Goal: Task Accomplishment & Management: Use online tool/utility

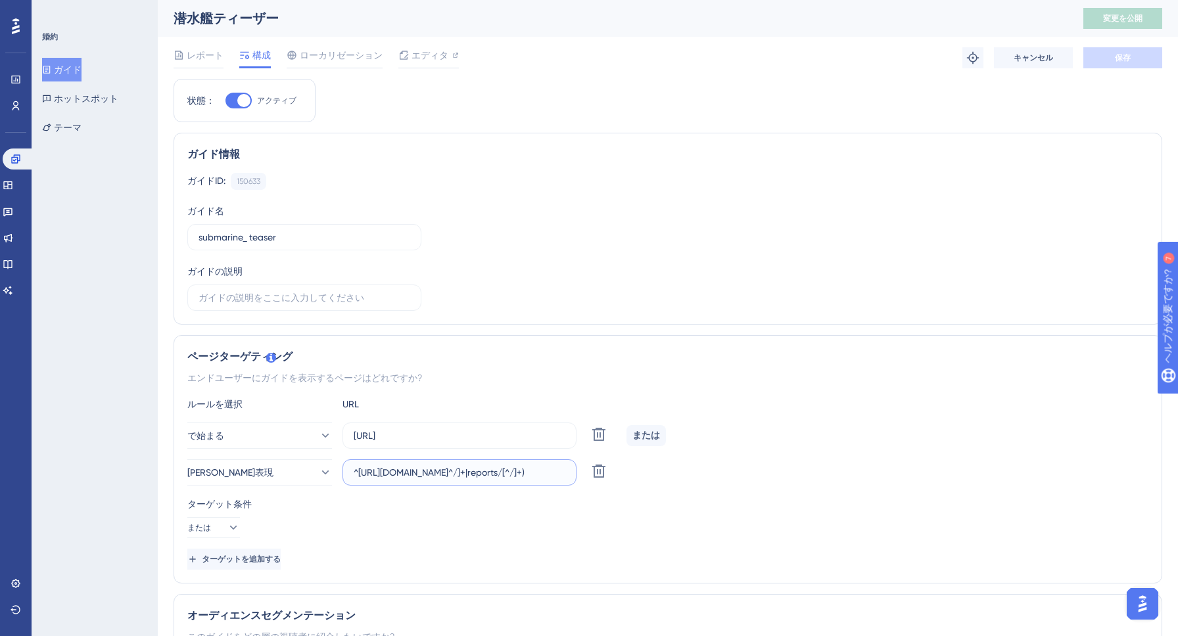
click at [518, 478] on input "^[URL][DOMAIN_NAME]^/]+|reports/[^/]+)" at bounding box center [460, 472] width 212 height 14
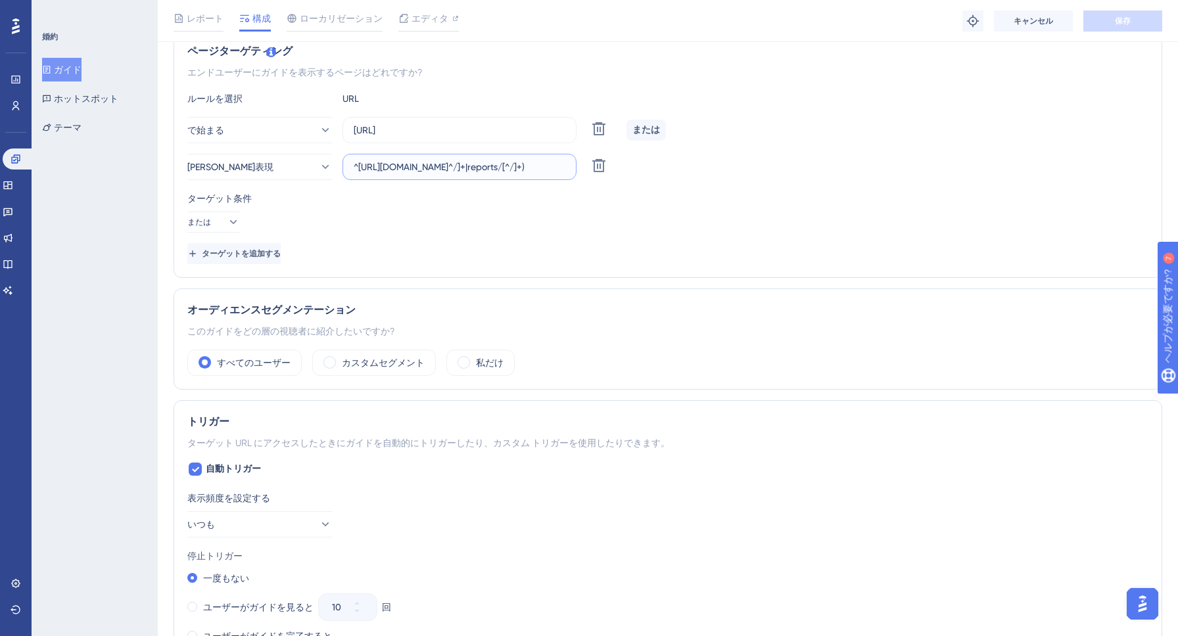
scroll to position [205, 0]
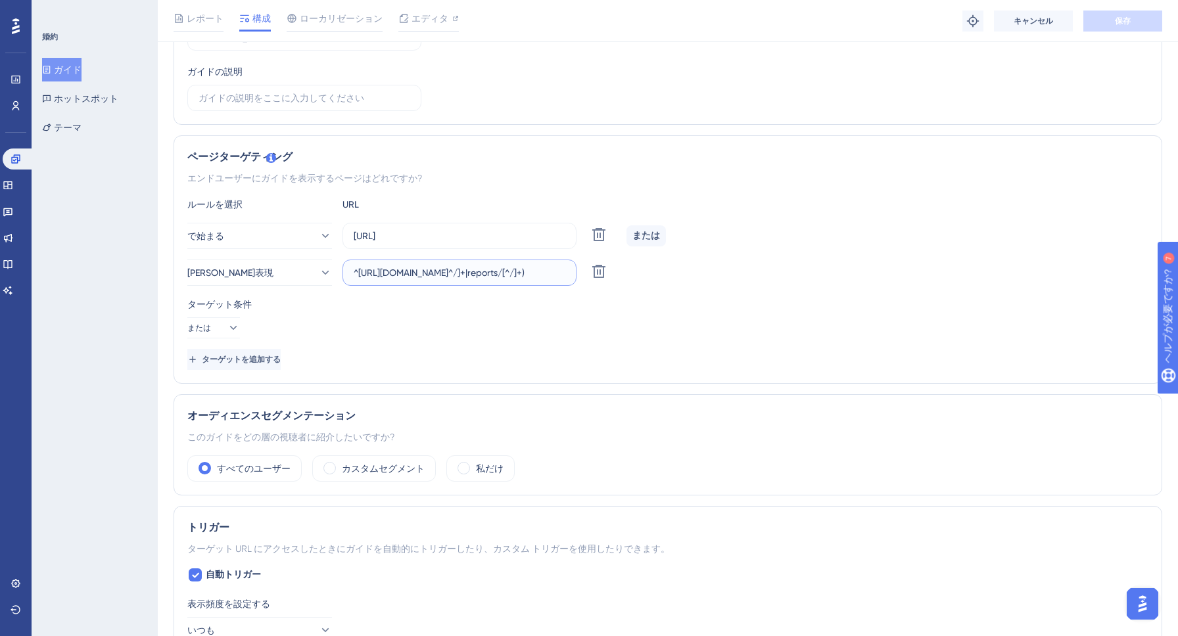
click at [546, 267] on input "^[URL][DOMAIN_NAME]^/]+|reports/[^/]+)" at bounding box center [460, 273] width 212 height 14
drag, startPoint x: 546, startPoint y: 274, endPoint x: 634, endPoint y: 275, distance: 88.7
click at [634, 275] on div "[PERSON_NAME]表現 ^[URL][DOMAIN_NAME]^/]+|reports/[^/]+) 消去" at bounding box center [667, 273] width 961 height 26
click at [512, 273] on input "^[URL][DOMAIN_NAME]^/]+|reports/[^/]+)" at bounding box center [460, 273] width 212 height 14
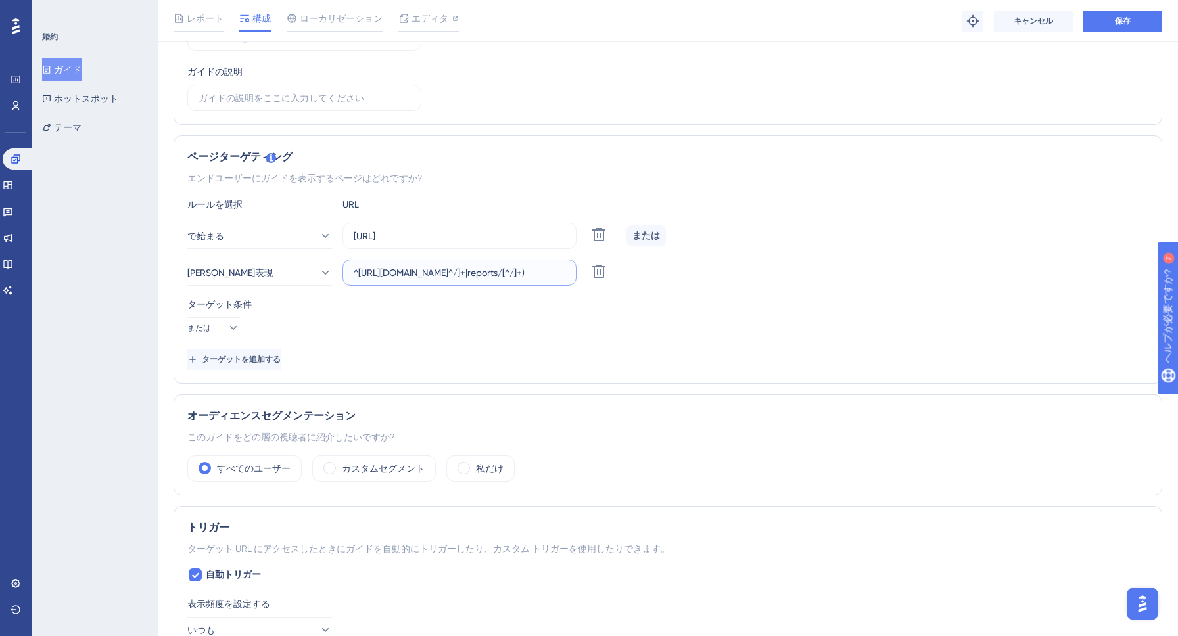
type input "^[URL][DOMAIN_NAME]^/]+|reports/[^/]+)"
type input "^[URL][DOMAIN_NAME]^/]+|reports/[^?]+?token=)"
paste input "^https://[^/]+/(?!projects/[^/]+|reports/[^?]+?token=)"
click at [430, 322] on div "ターゲット条件 または" at bounding box center [667, 317] width 961 height 42
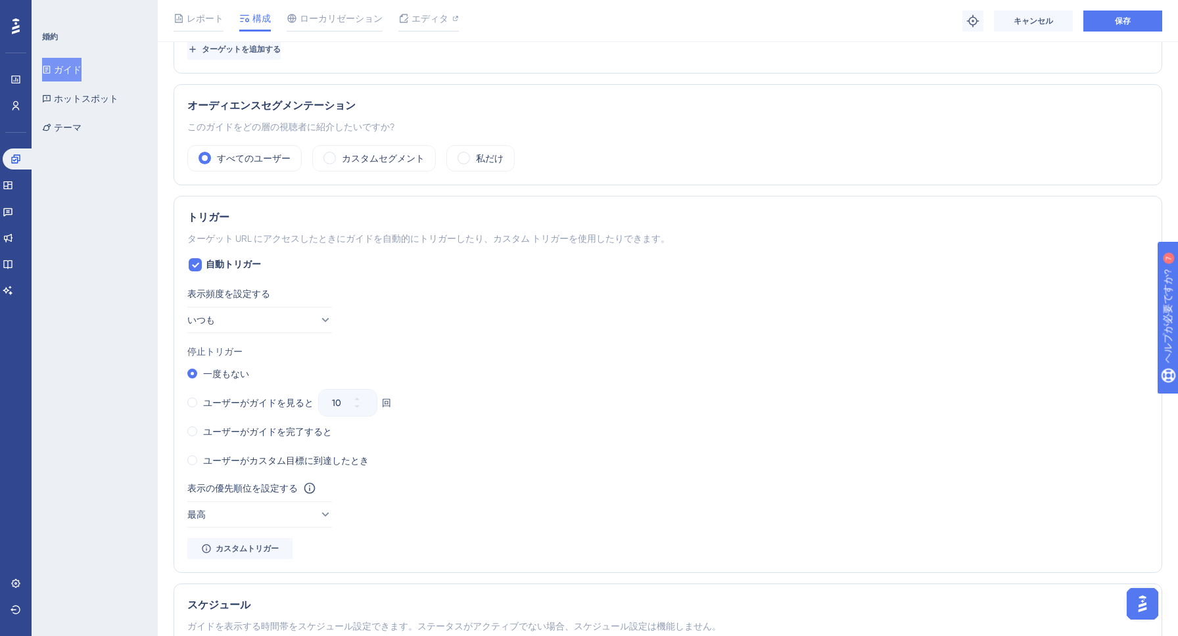
scroll to position [563, 0]
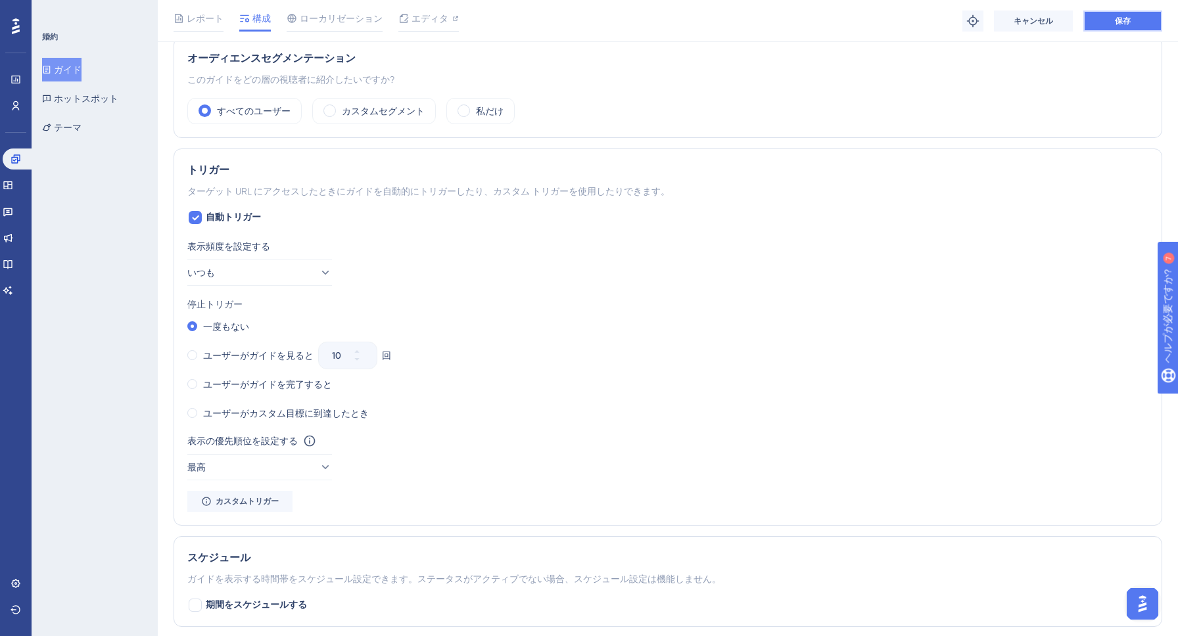
click at [1129, 18] on font "保存" at bounding box center [1123, 20] width 16 height 9
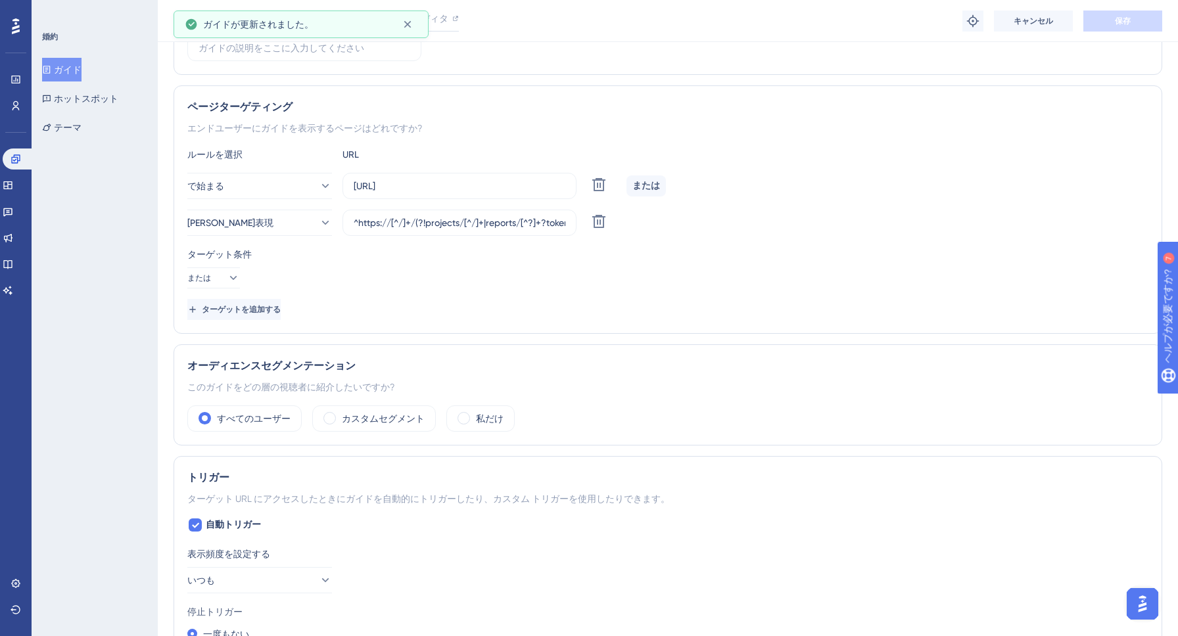
scroll to position [243, 0]
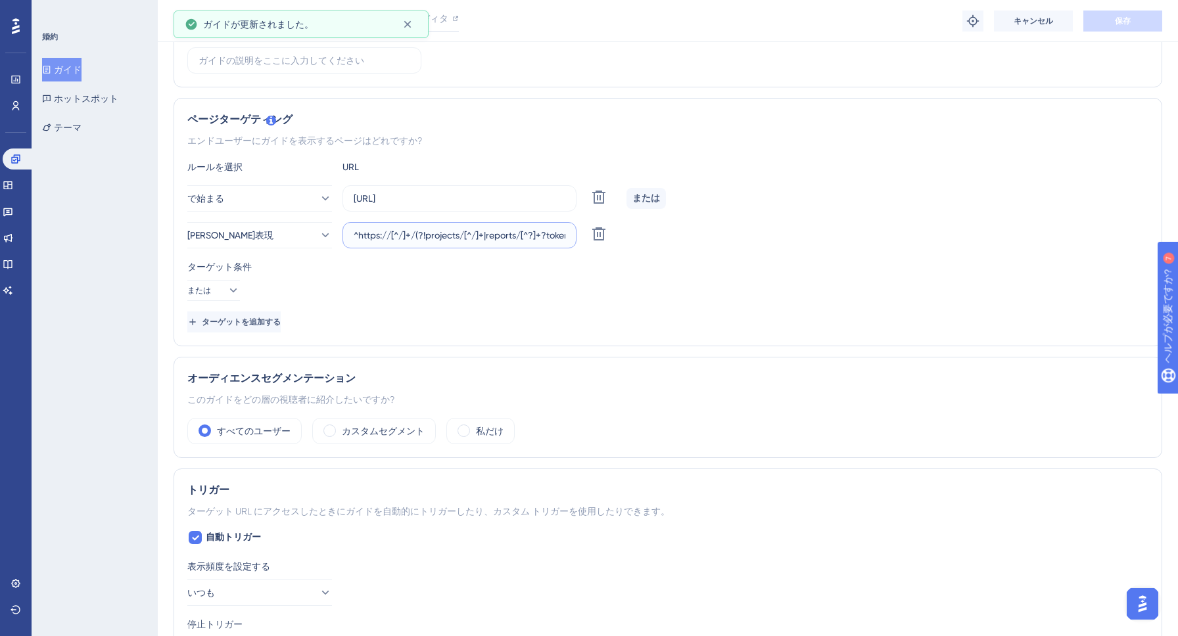
click at [431, 235] on input "^https://[^/]+/(?!projects/[^/]+|reports/[^?]+?token=)" at bounding box center [460, 235] width 212 height 14
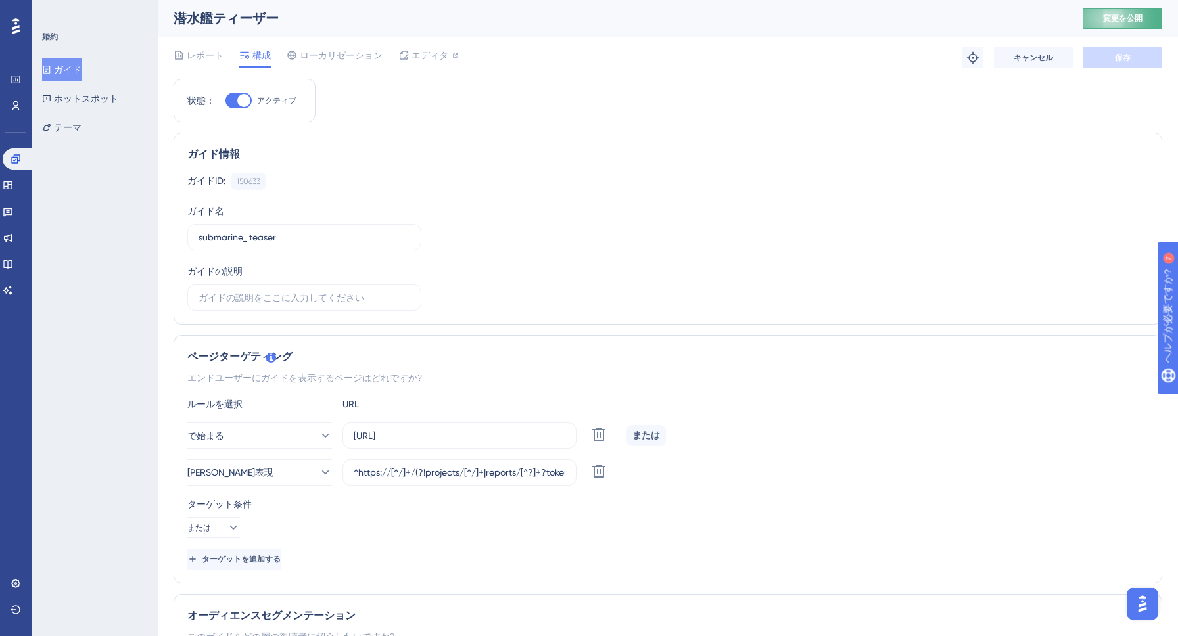
click at [1135, 22] on font "変更を公開" at bounding box center [1122, 18] width 39 height 9
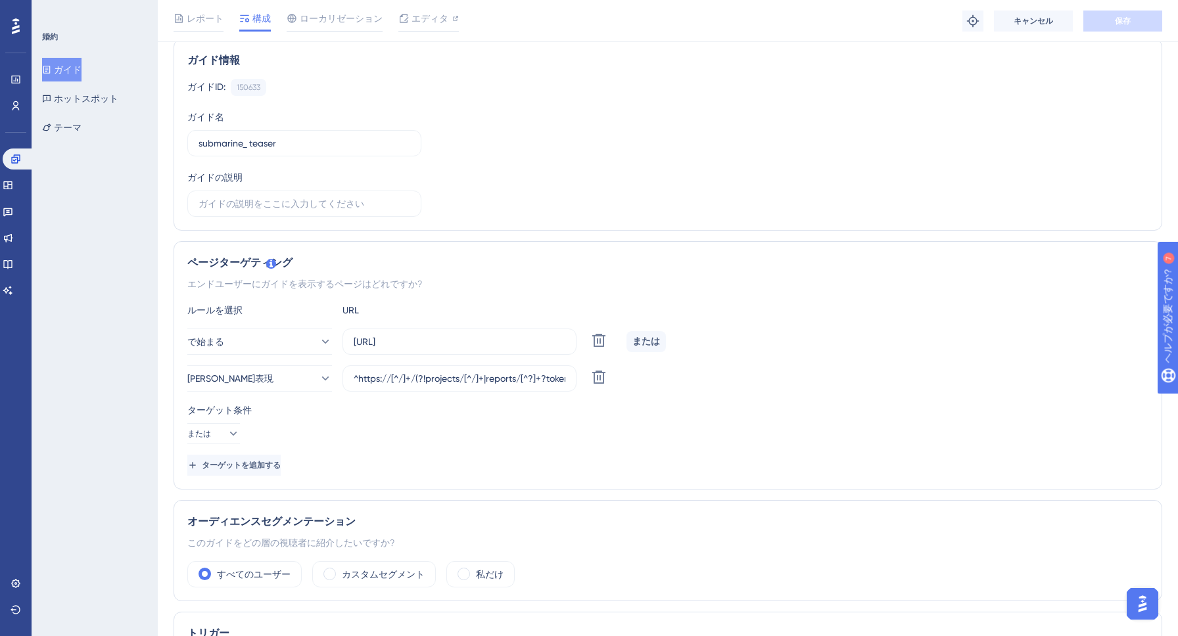
scroll to position [121, 0]
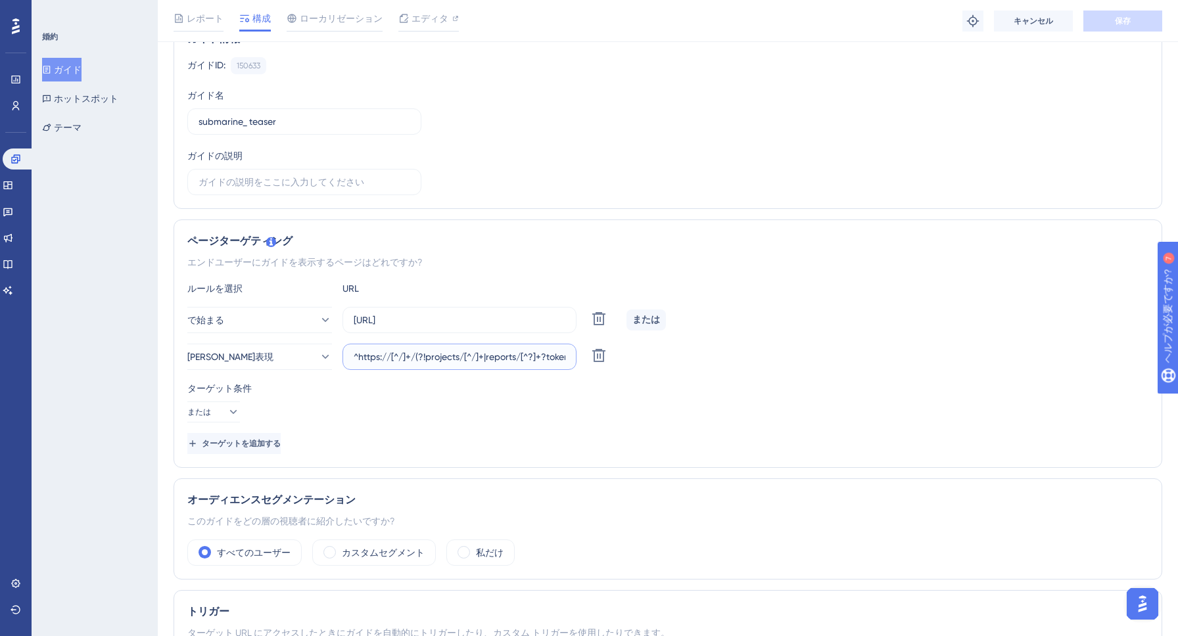
click at [446, 354] on input "^https://[^/]+/(?!projects/[^/]+|reports/[^?]+?token=)" at bounding box center [460, 357] width 212 height 14
click at [520, 358] on input "^https://[^/]+/(?!projects/[^/]+|reports/[^?]+?token=)" at bounding box center [460, 357] width 212 height 14
click at [556, 353] on input "^https://[^/]+/(?!projects/[^/]+|reports/[^?]+?token=)" at bounding box center [460, 357] width 212 height 14
click at [469, 407] on div "ターゲット条件 または" at bounding box center [667, 402] width 961 height 42
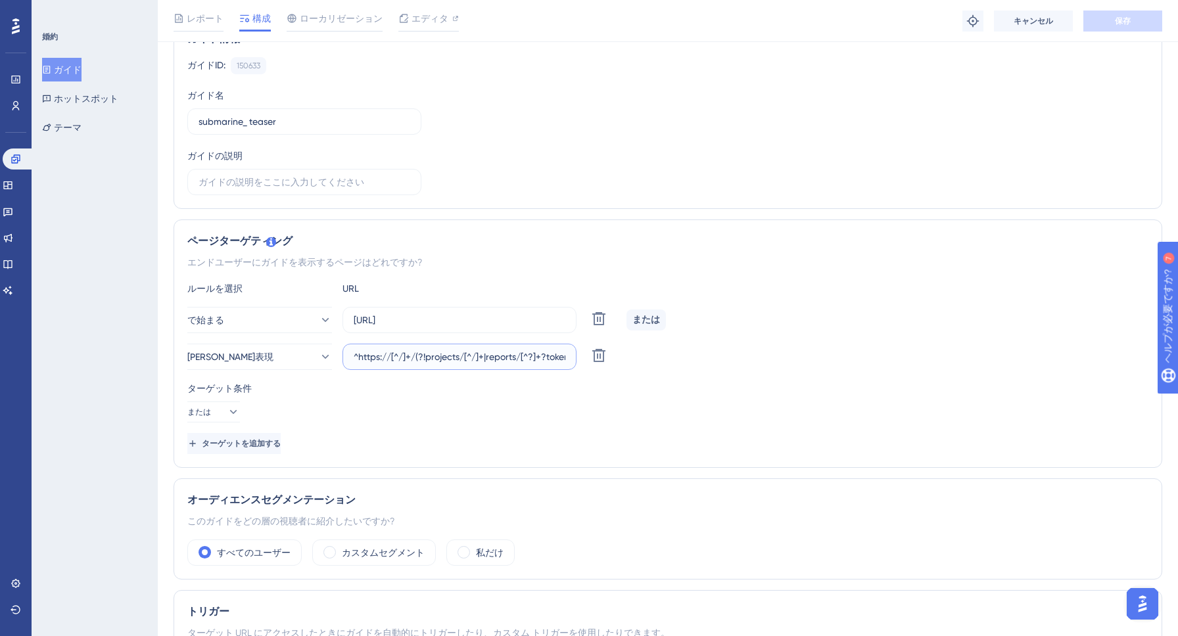
click at [438, 354] on input "^https://[^/]+/(?!projects/[^/]+|reports/[^?]+?token=)" at bounding box center [460, 357] width 212 height 14
paste input "|reports/[^?]+\"
type input "^https://[^/]+/(?!projects/|reports/[^?]+\?token=)"
click at [1100, 25] on button "保存" at bounding box center [1122, 21] width 79 height 21
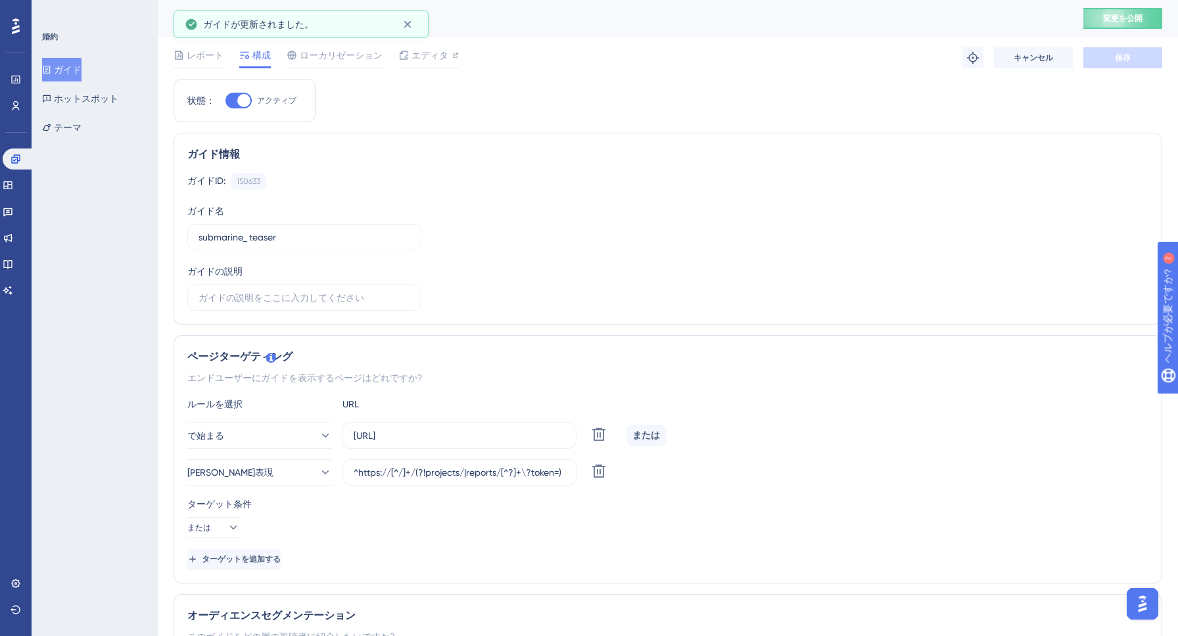
click at [1100, 25] on button "変更を公開" at bounding box center [1122, 18] width 79 height 21
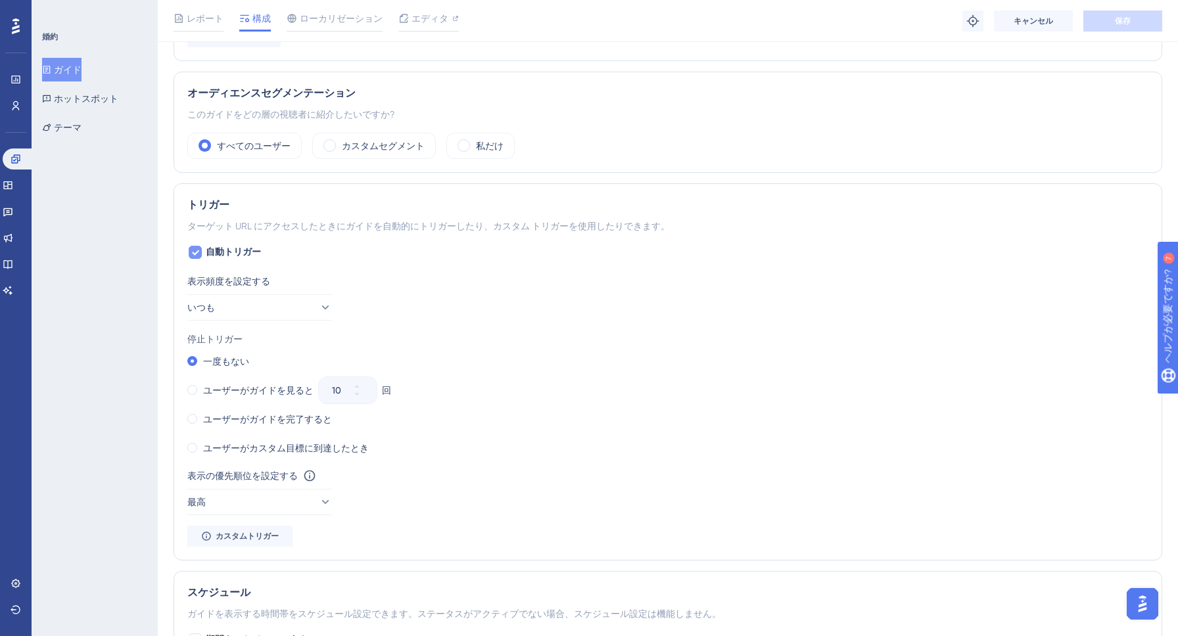
scroll to position [559, 0]
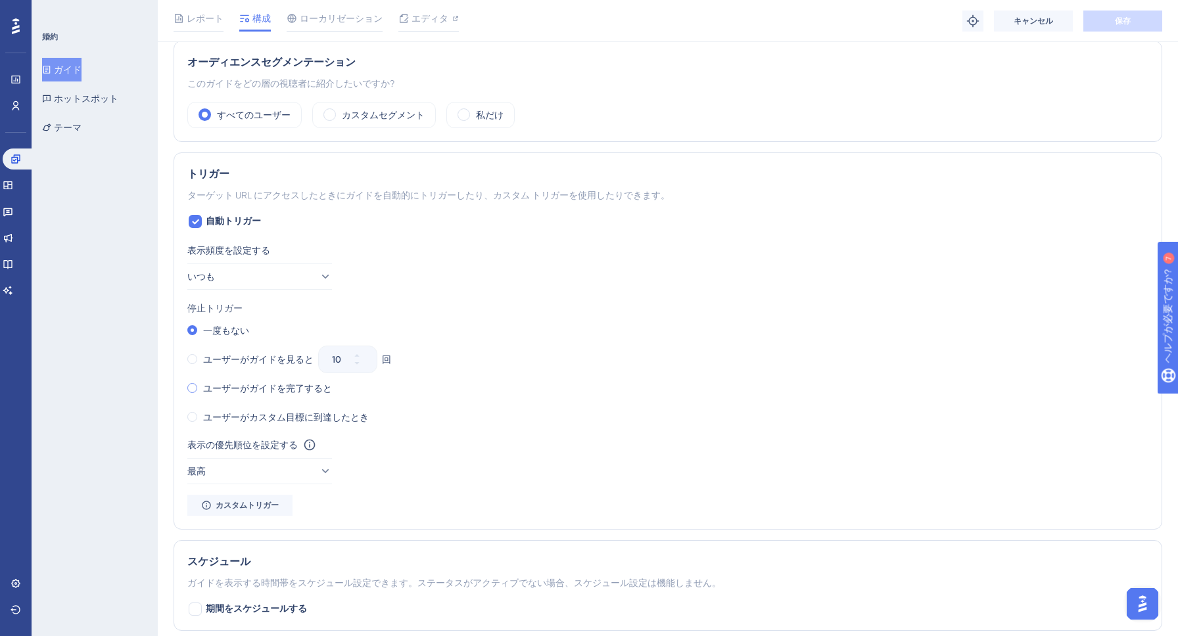
click at [192, 390] on span at bounding box center [192, 388] width 10 height 10
click at [201, 385] on input "radio" at bounding box center [201, 385] width 0 height 0
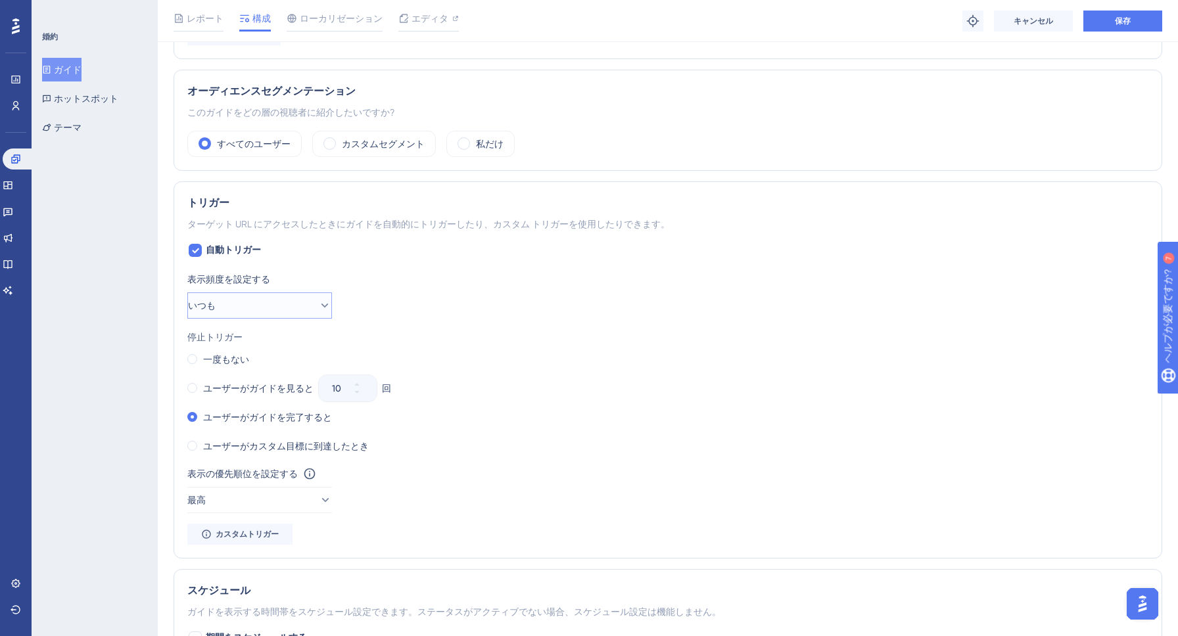
click at [263, 314] on button "いつも" at bounding box center [259, 305] width 145 height 26
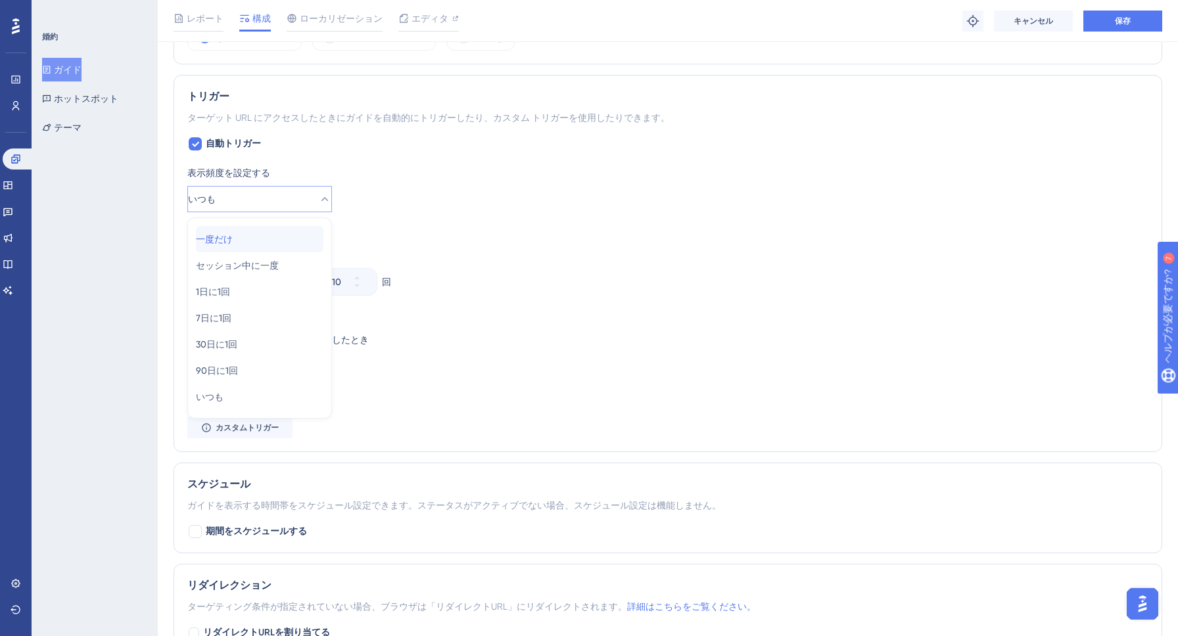
click at [249, 243] on div "一度だけ 一度だけ" at bounding box center [260, 239] width 128 height 26
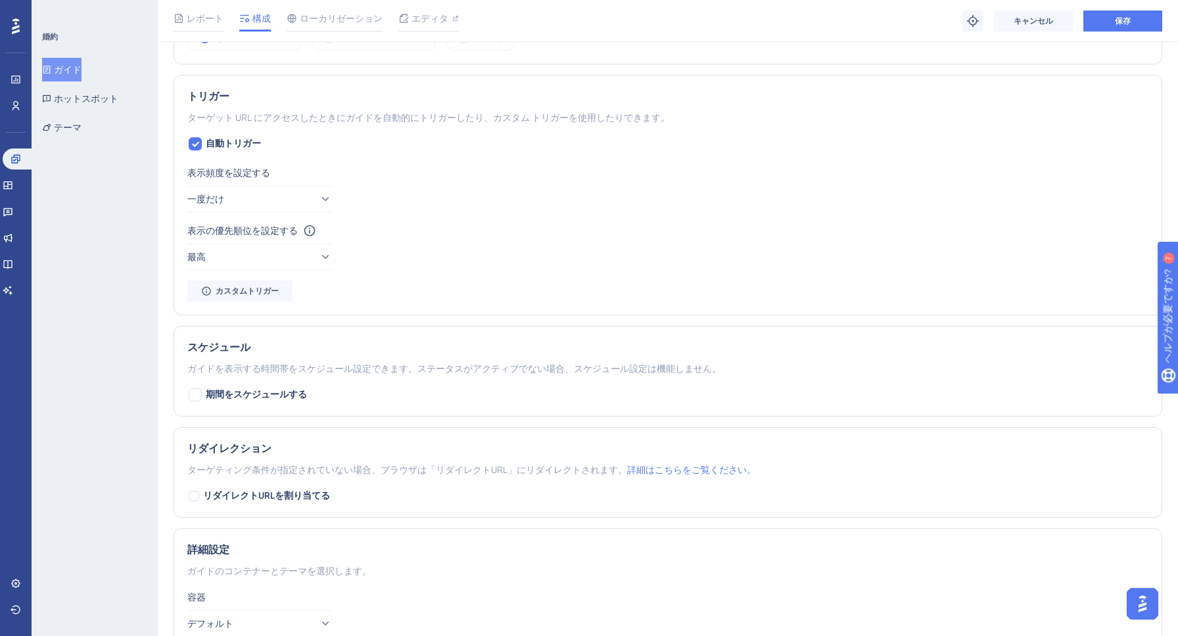
click at [388, 237] on div "表示の優先順位を設定する このオプションは、複数のマテリアル間で競合が発生した場合に、自動トリガーされたマテリアル間の表示優先順位を設定します。" at bounding box center [667, 231] width 961 height 16
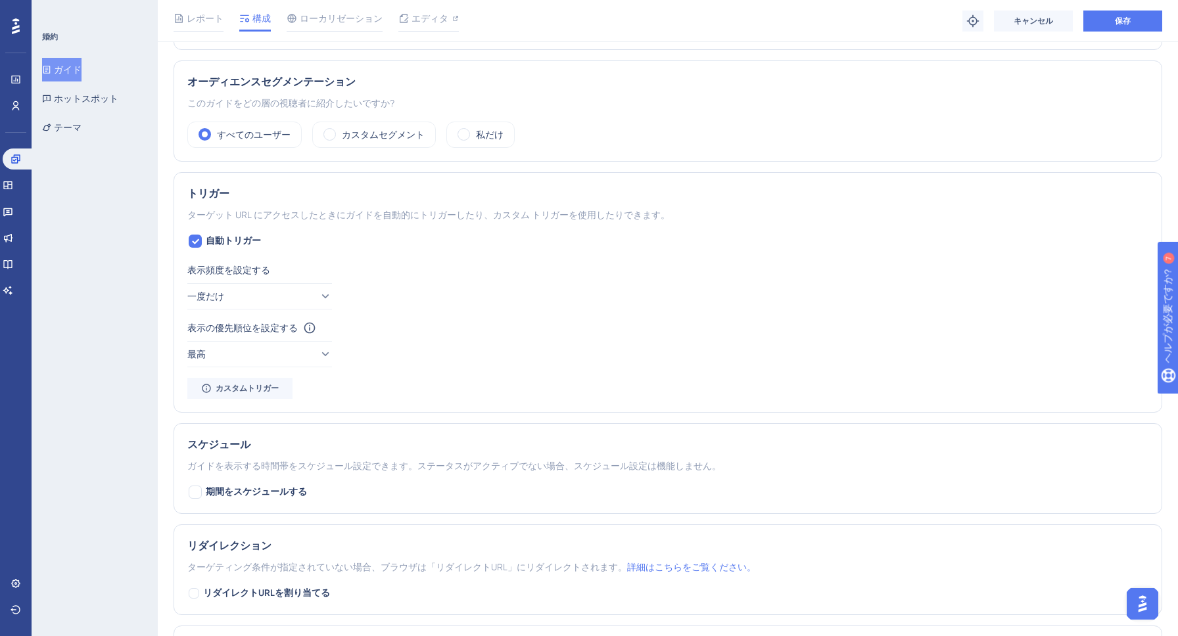
scroll to position [524, 0]
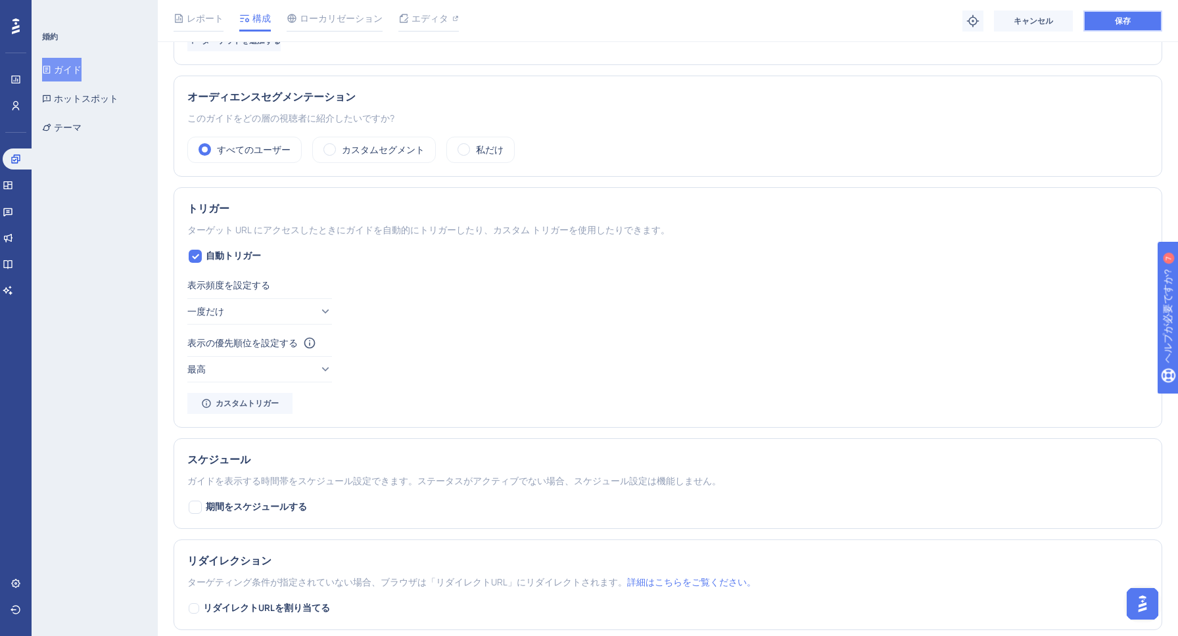
click at [1125, 24] on font "保存" at bounding box center [1123, 20] width 16 height 9
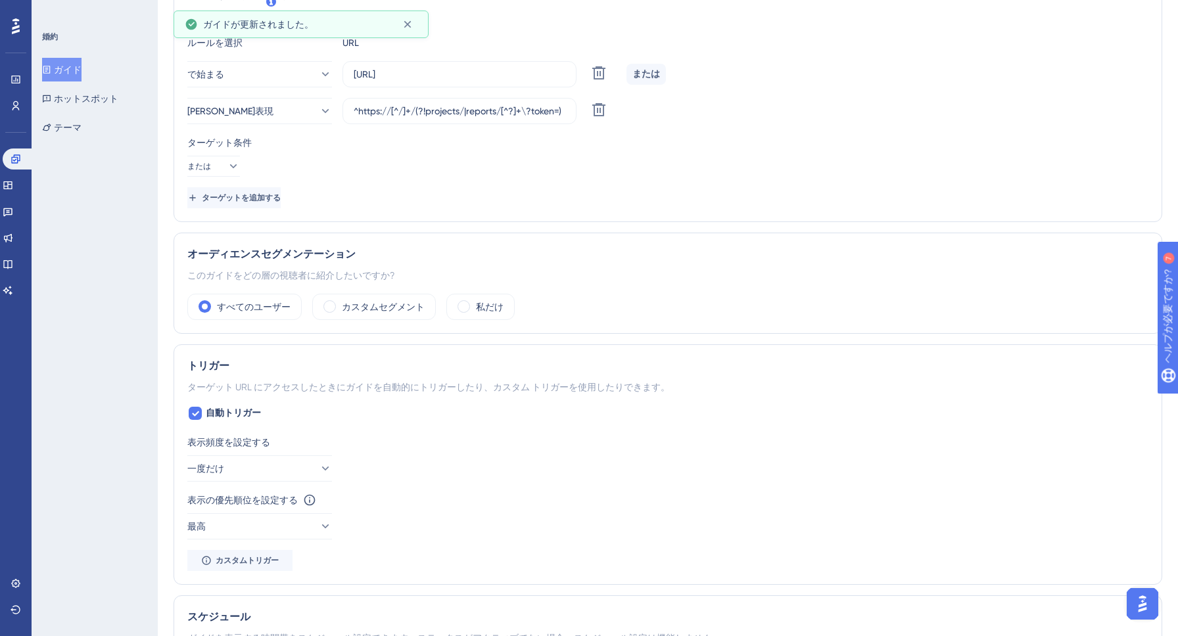
scroll to position [0, 0]
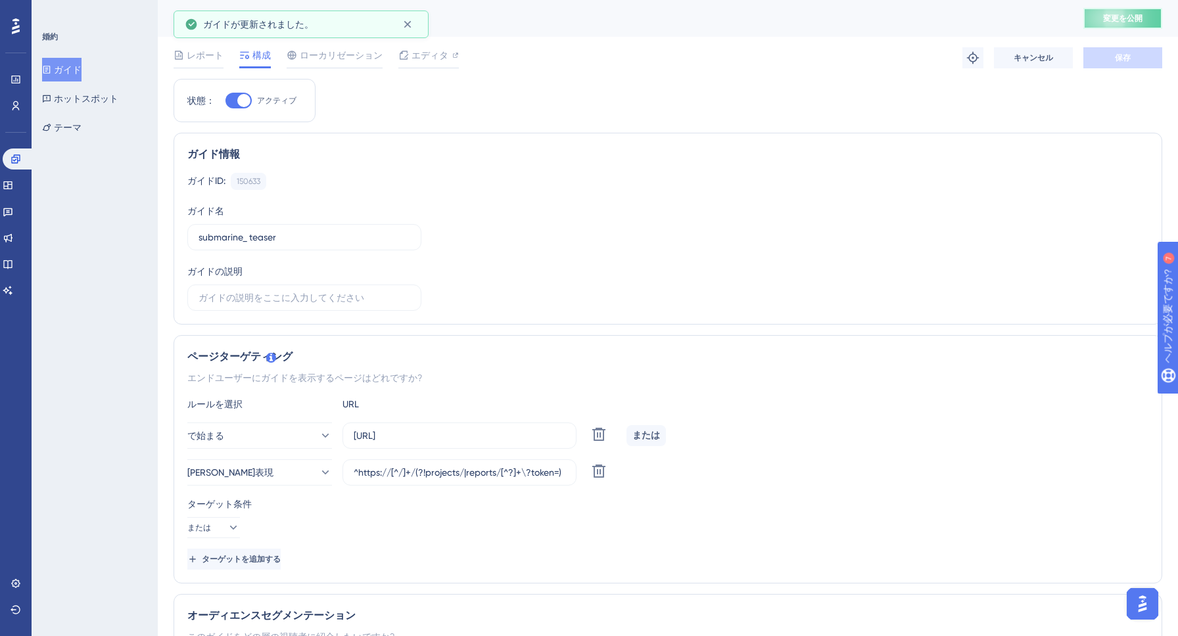
click at [1125, 20] on font "変更を公開" at bounding box center [1122, 18] width 39 height 9
click at [438, 471] on input "^https://[^/]+/(?!projects/|reports/[^?]+\?token=)" at bounding box center [460, 472] width 212 height 14
